Goal: Task Accomplishment & Management: Manage account settings

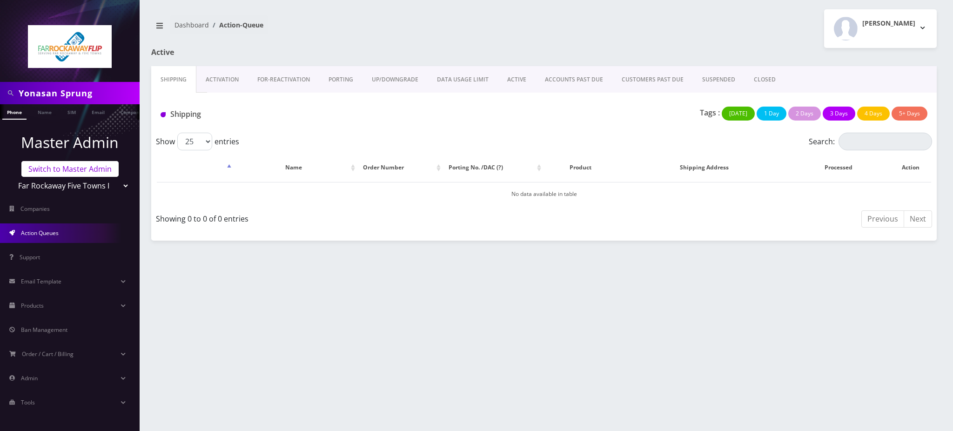
click at [77, 170] on link "Switch to Master Admin" at bounding box center [69, 169] width 97 height 16
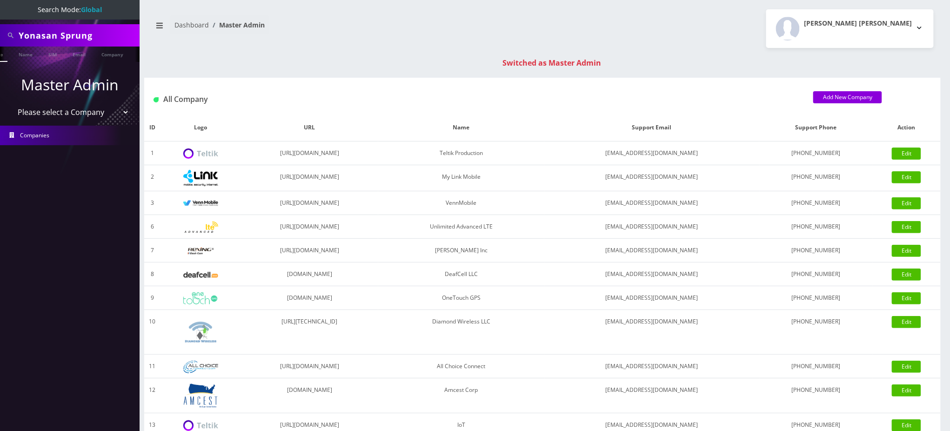
scroll to position [0, 22]
drag, startPoint x: 118, startPoint y: 39, endPoint x: 0, endPoint y: 42, distance: 117.8
click at [0, 42] on div "Yonasan Sprung" at bounding box center [70, 35] width 140 height 22
type input "8452637049"
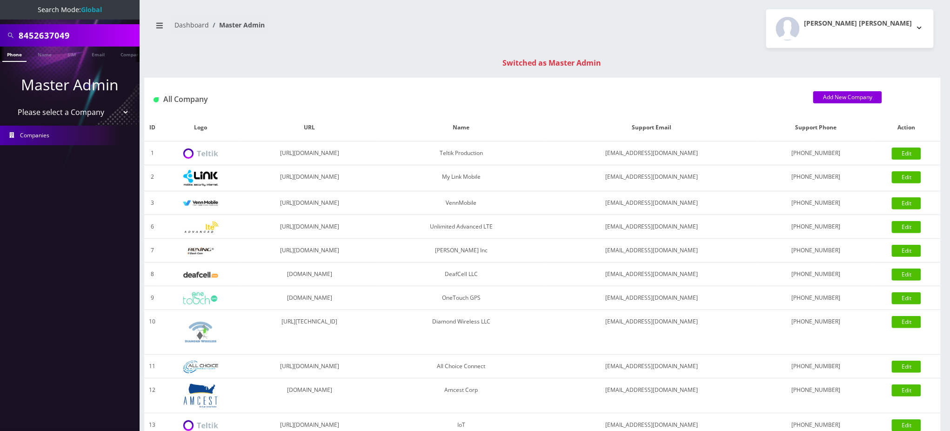
click at [15, 56] on link "Phone" at bounding box center [14, 54] width 24 height 15
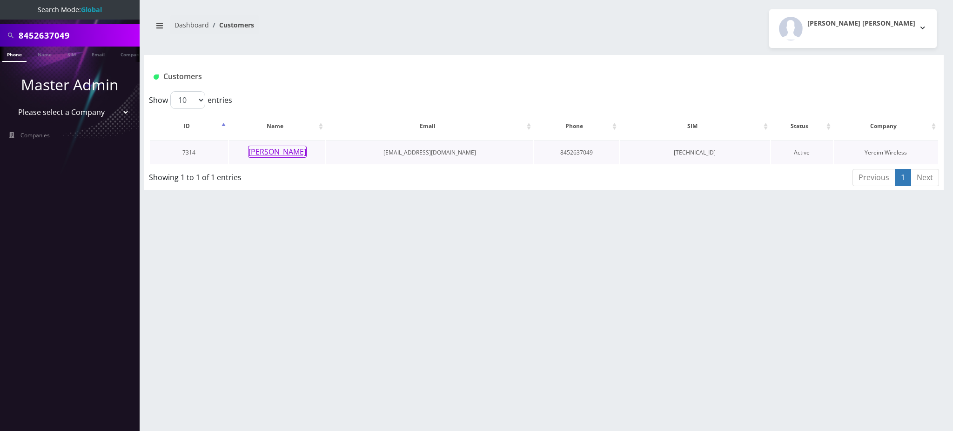
click at [285, 154] on button "Maya Gatli" at bounding box center [277, 152] width 59 height 12
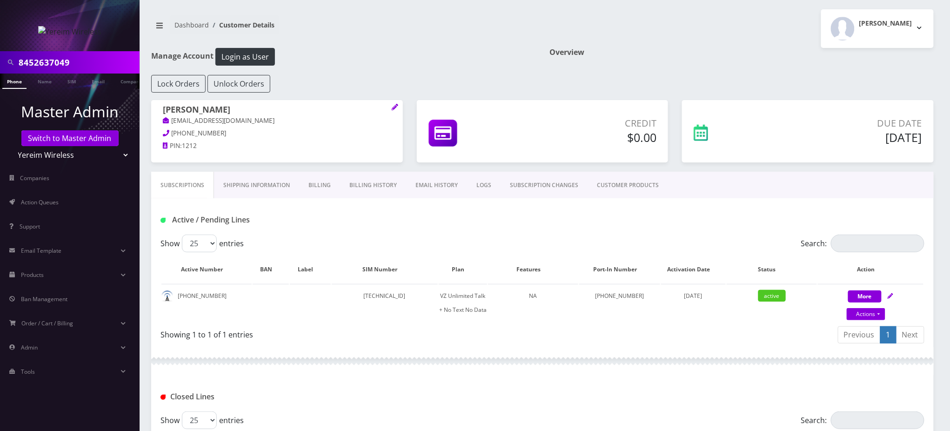
click at [48, 60] on input "8452637049" at bounding box center [78, 63] width 119 height 18
click at [48, 59] on input "8452637049" at bounding box center [78, 63] width 119 height 18
click at [562, 185] on link "SUBSCRIPTION CHANGES" at bounding box center [544, 185] width 87 height 27
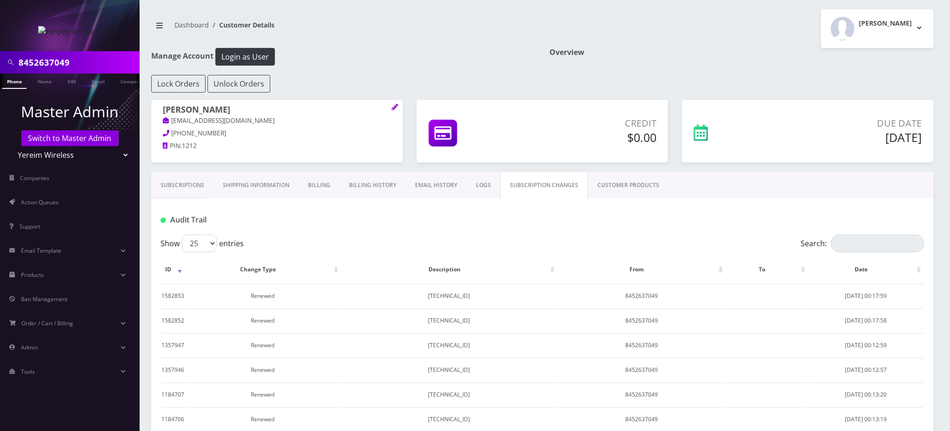
click at [478, 179] on link "LOGS" at bounding box center [483, 185] width 33 height 27
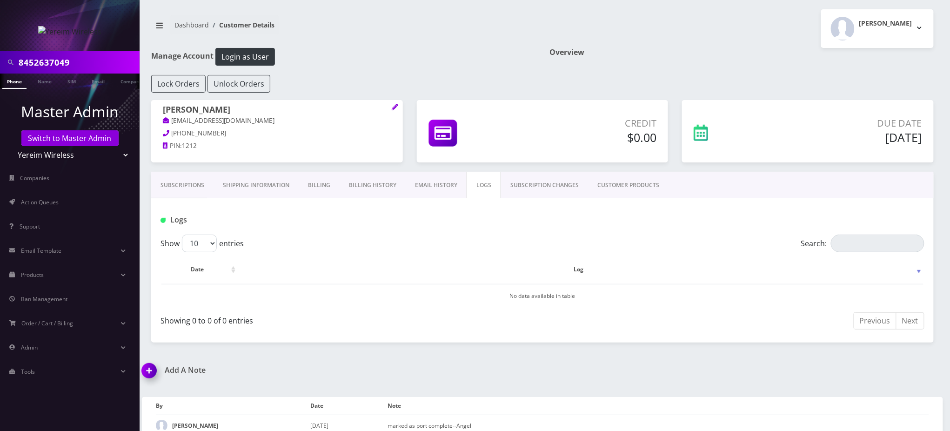
click at [649, 185] on link "CUSTOMER PRODUCTS" at bounding box center [628, 185] width 80 height 27
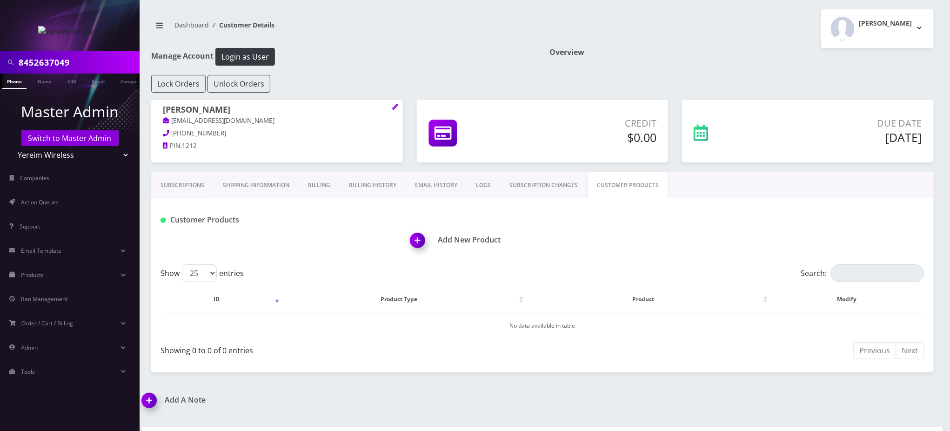
click at [190, 186] on link "Subscriptions" at bounding box center [182, 185] width 62 height 27
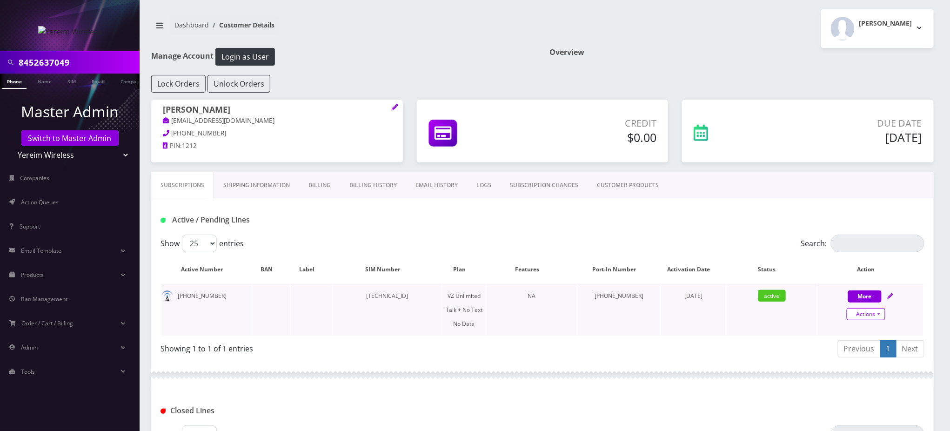
click at [874, 316] on link "Actions" at bounding box center [866, 314] width 39 height 12
select select "408"
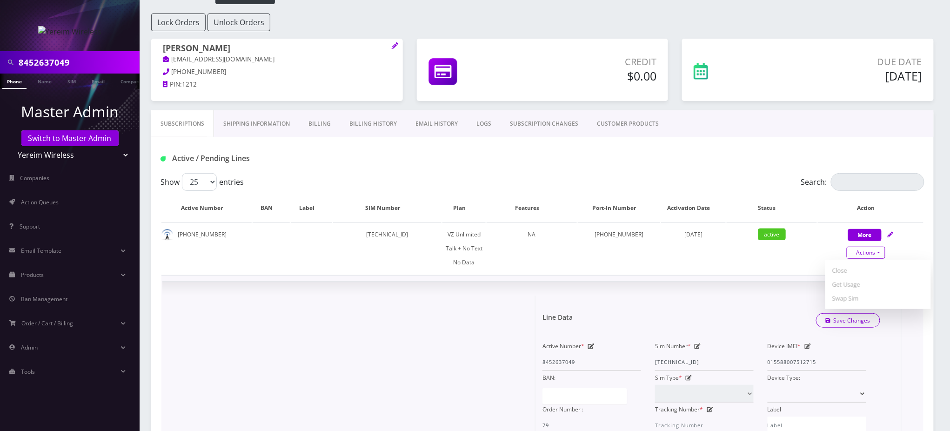
scroll to position [62, 0]
